Goal: Information Seeking & Learning: Learn about a topic

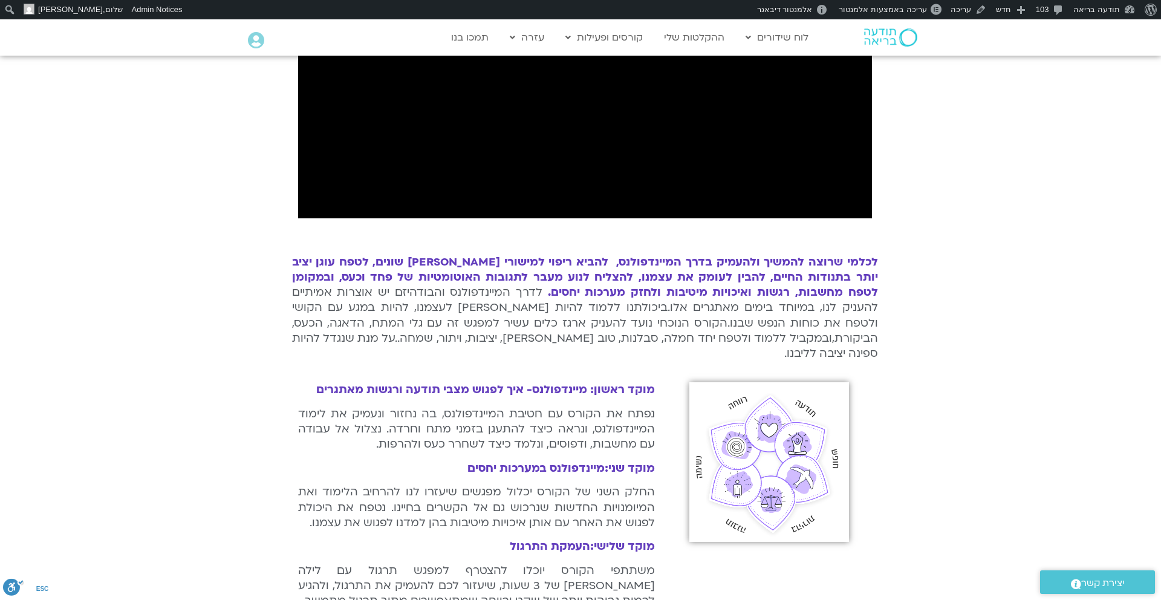
scroll to position [512, 0]
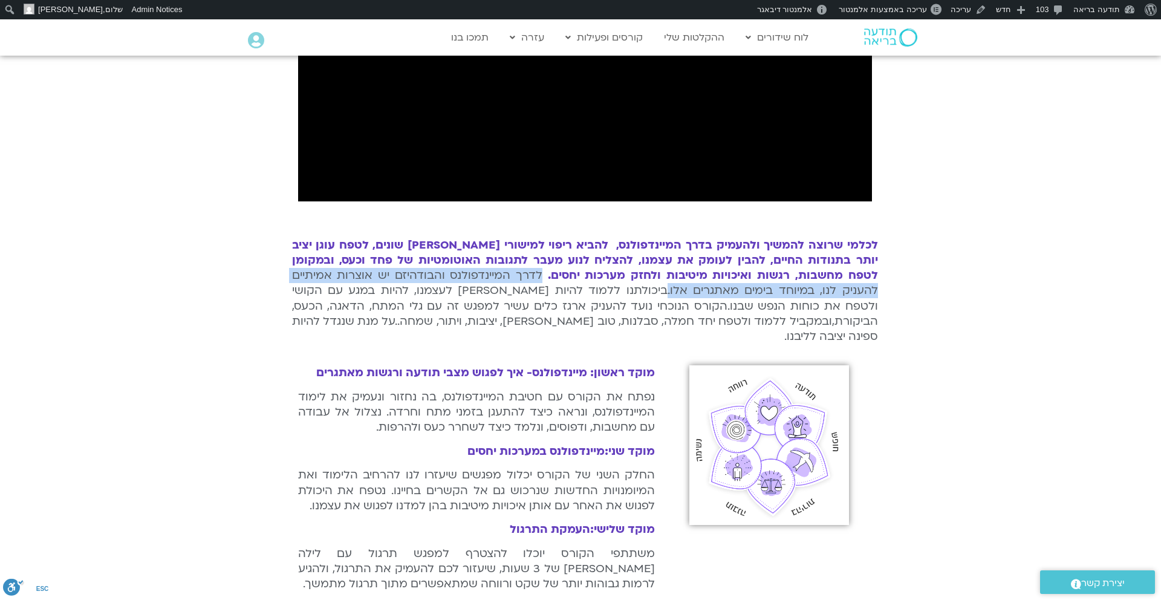
drag, startPoint x: 636, startPoint y: 276, endPoint x: 773, endPoint y: 291, distance: 138.2
click at [773, 291] on div "לכל מי שרוצה להמשיך ולהעמיק בדרך המיינדפולנס, להביא ריפוי למישורי חיים שונים, ל…" at bounding box center [585, 291] width 586 height 106
copy span "לדרך המיינדפולנס והבודהיזם יש אוצרות אמיתיים להעניק לנו, במיוחד בימים מאתגרים א…"
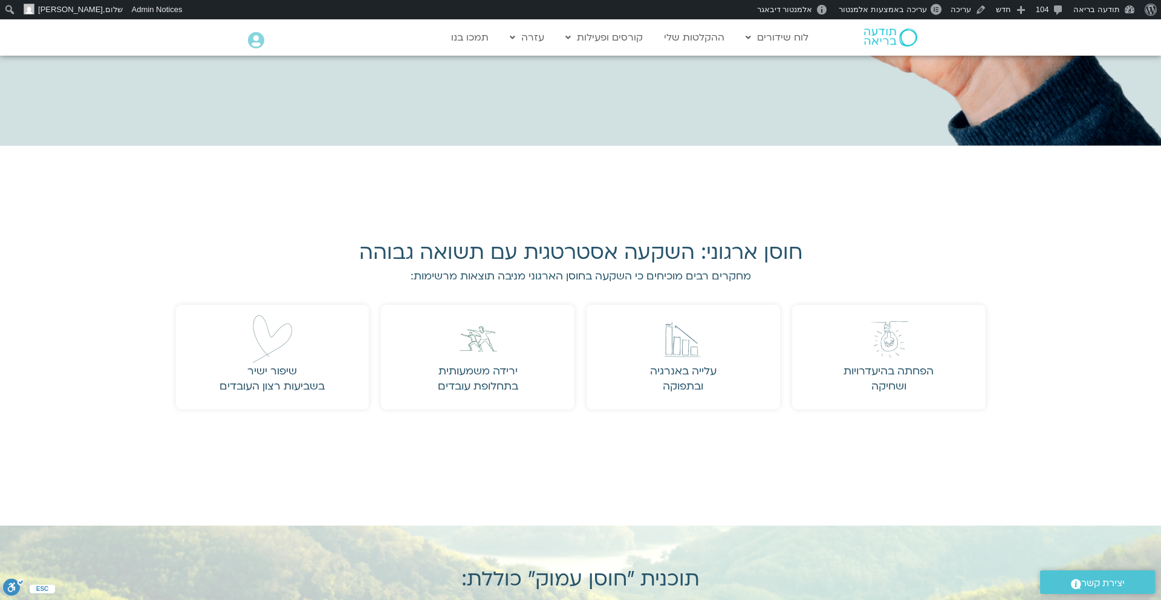
scroll to position [1843, 0]
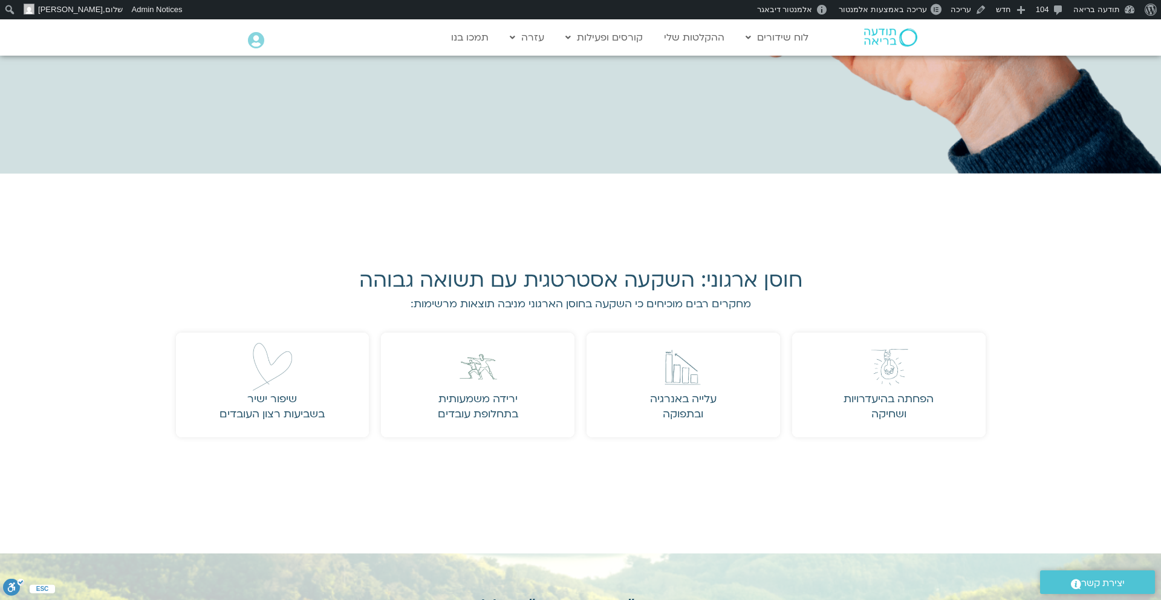
click at [1044, 195] on div "חוסן ארגוני: השקעה אסטרטגית עם תשואה גבוהה מחקרים רבים מוכיחים כי השקעה בחוסן ה…" at bounding box center [580, 364] width 1161 height 380
click at [918, 7] on span "עריכה באמצעות אלמנטור" at bounding box center [883, 9] width 88 height 9
click at [1030, 204] on div "חוסן ארגוני: השקעה אסטרטגית עם תשואה גבוהה מחקרים רבים מוכיחים כי השקעה בחוסן ה…" at bounding box center [580, 364] width 1161 height 380
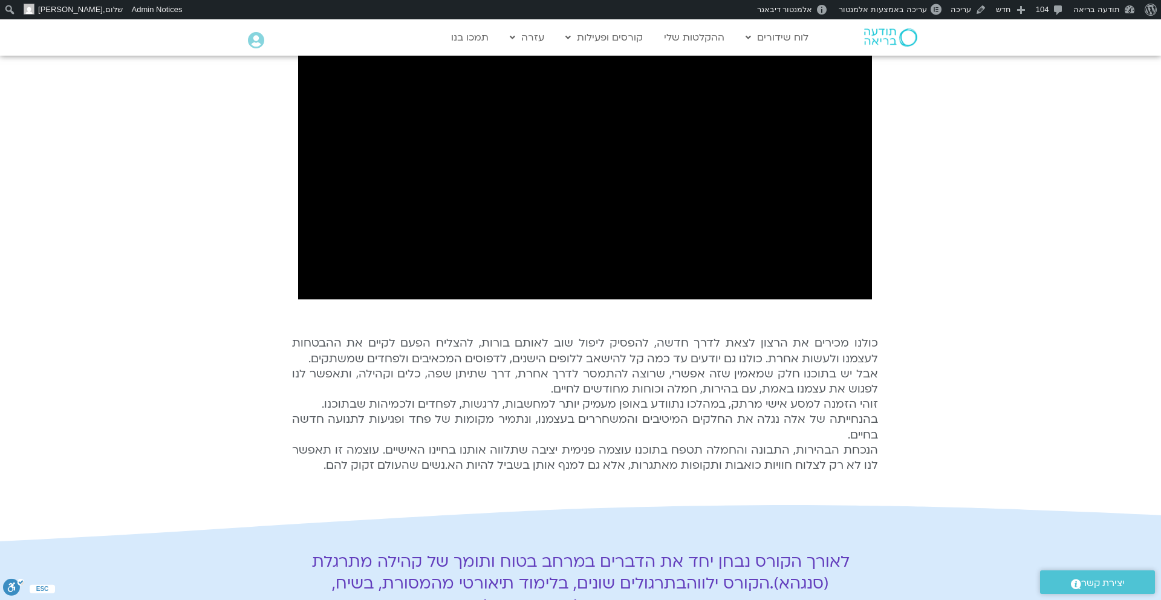
scroll to position [533, 0]
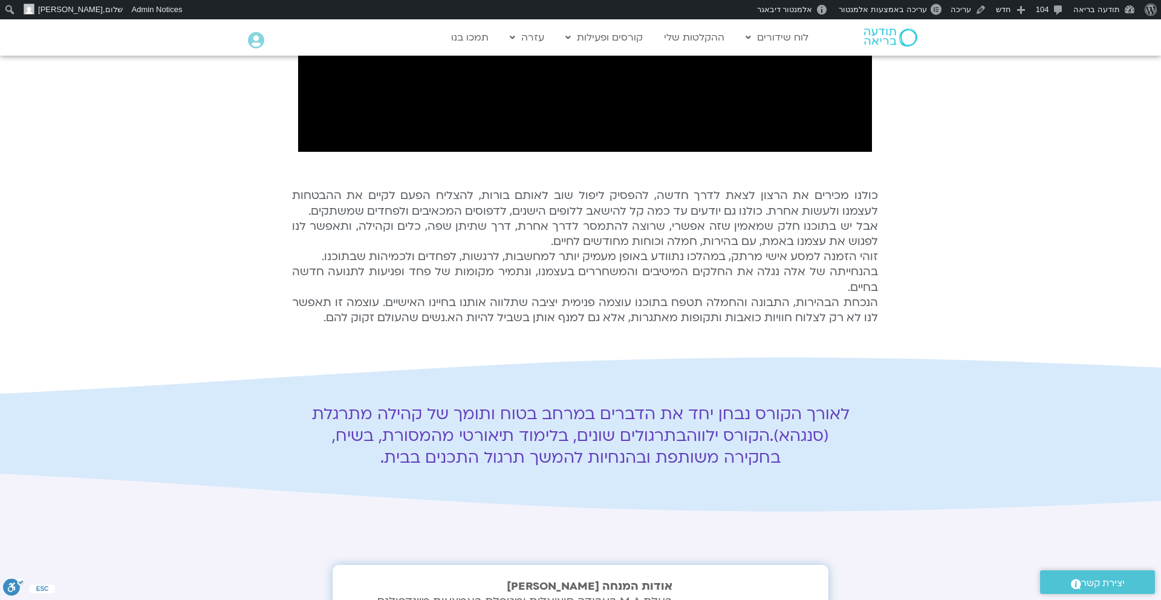
scroll to position [631, 0]
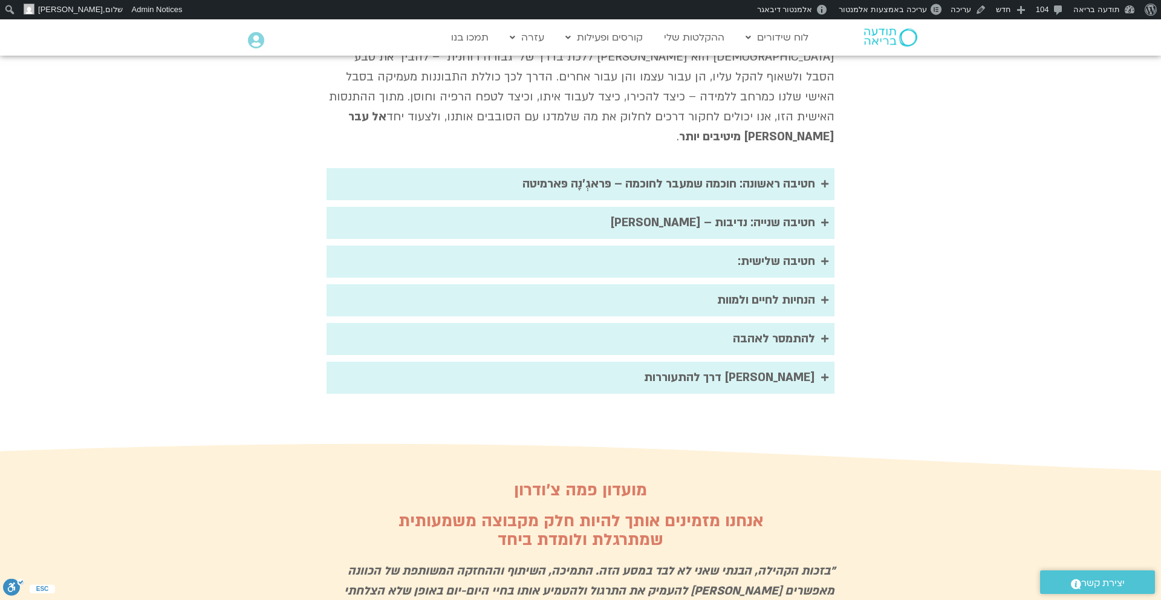
scroll to position [2294, 0]
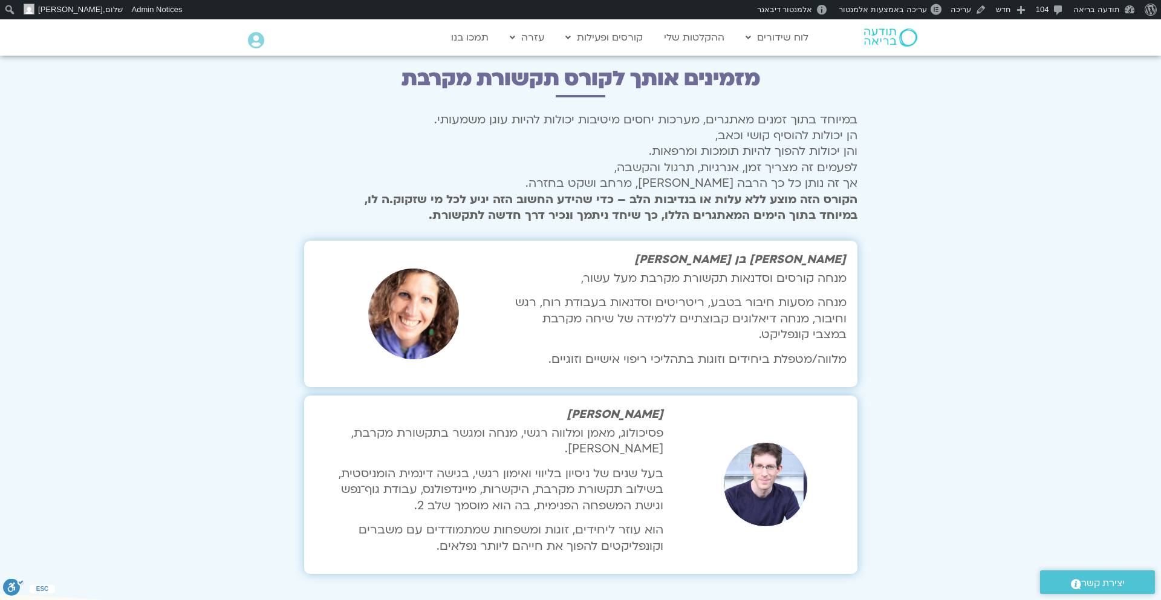
scroll to position [1982, 0]
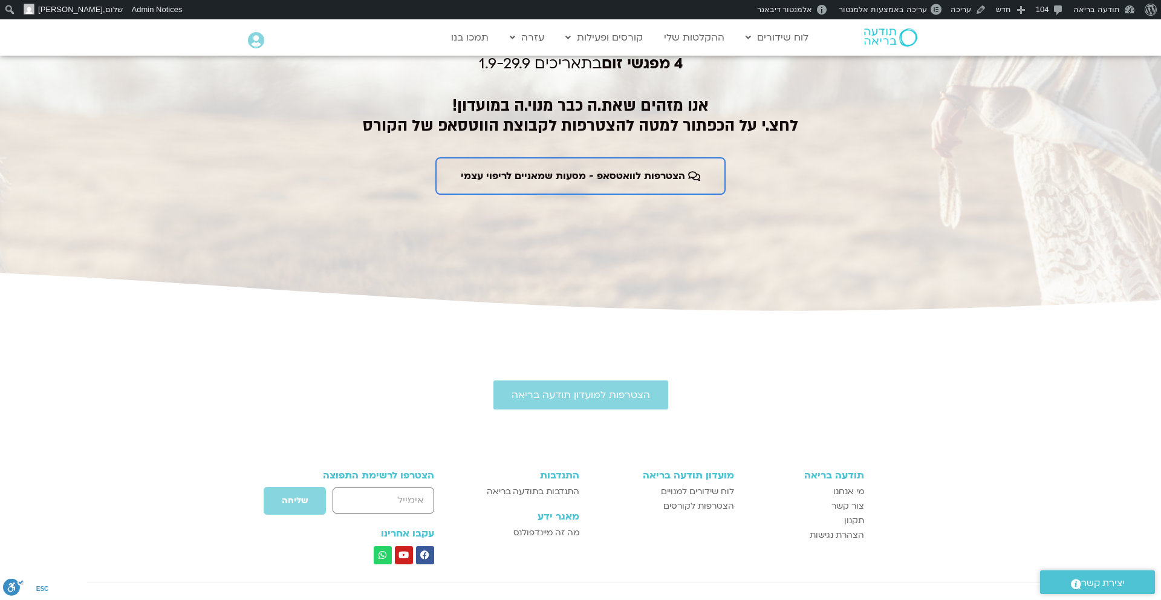
scroll to position [1965, 0]
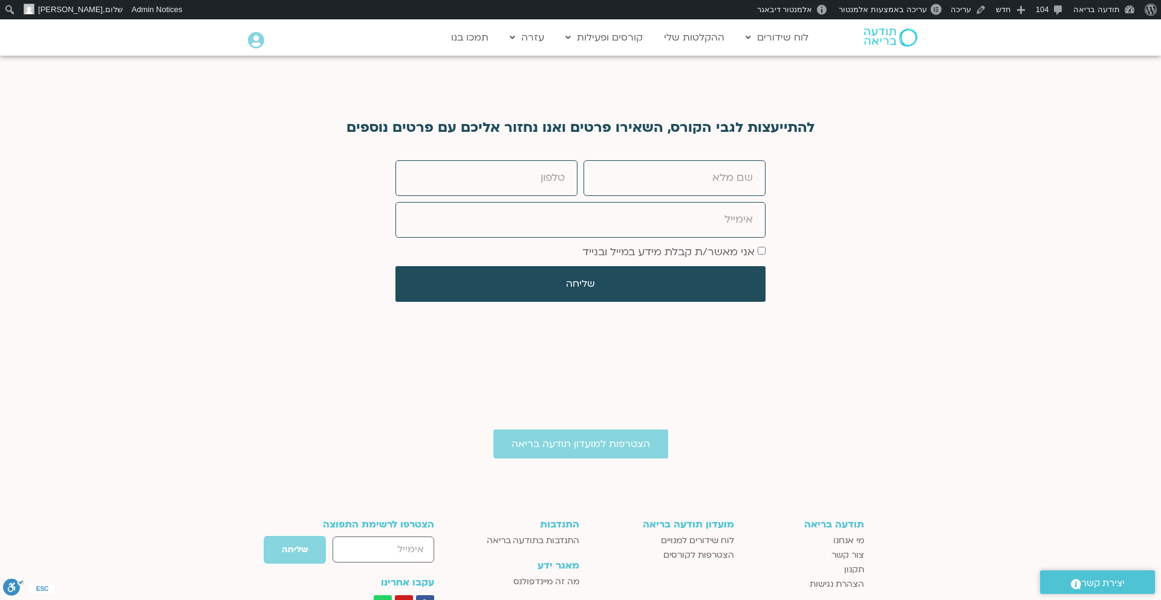
scroll to position [5092, 0]
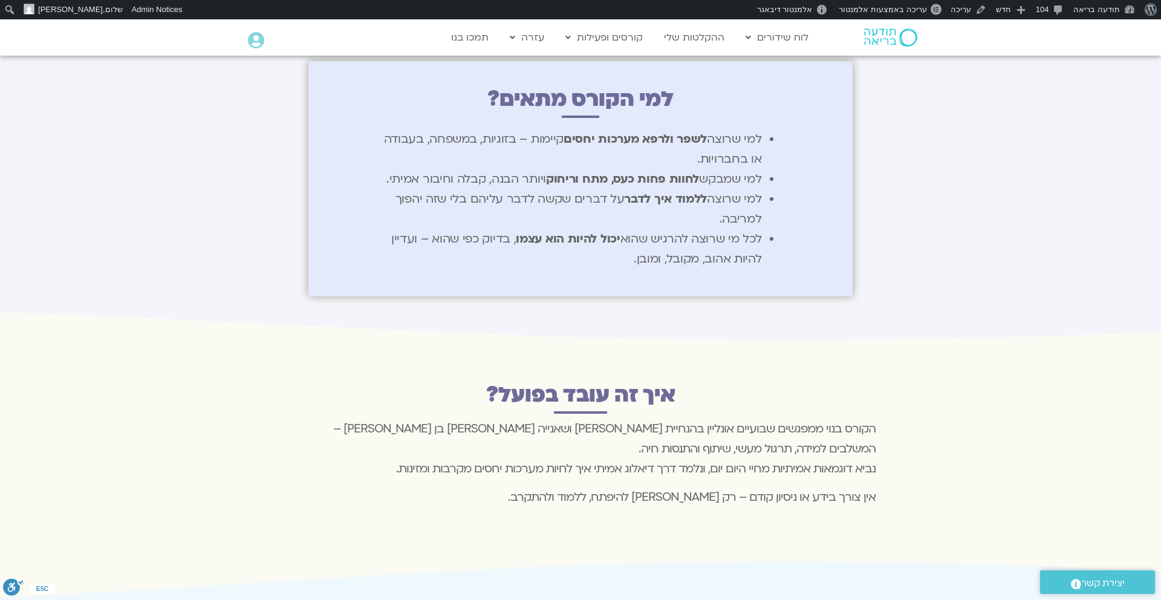
scroll to position [1439, 0]
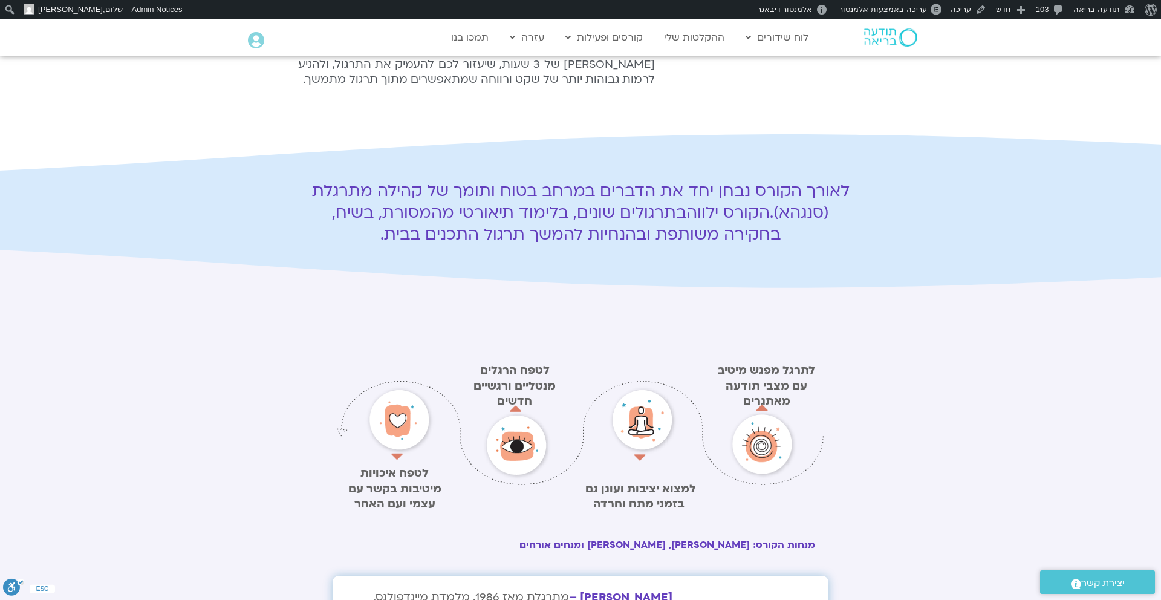
scroll to position [1066, 0]
